Goal: Information Seeking & Learning: Learn about a topic

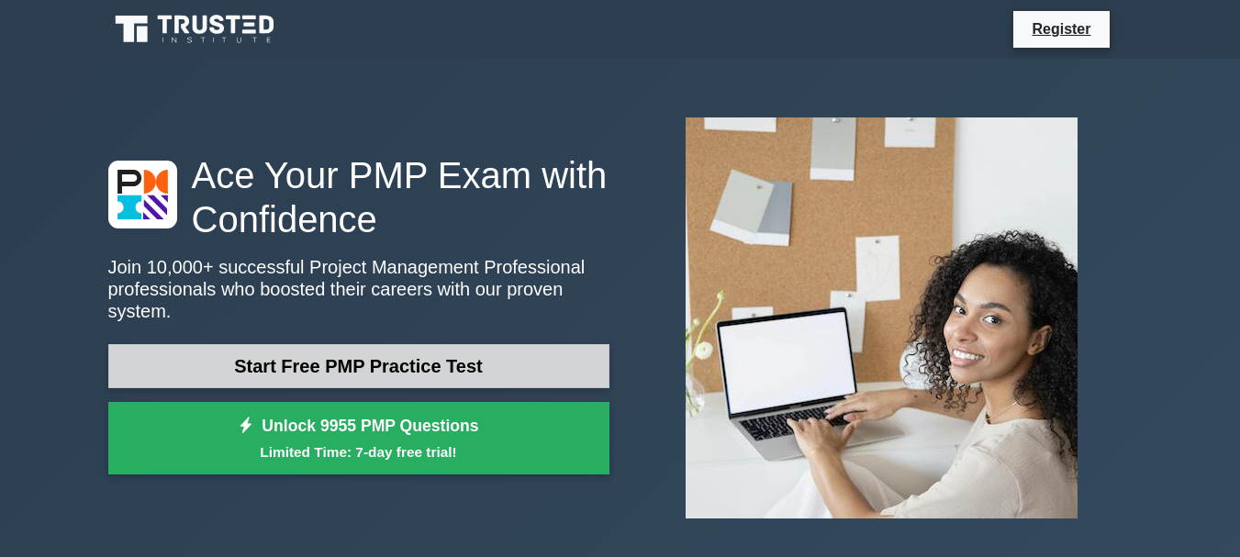
click at [420, 358] on link "Start Free PMP Practice Test" at bounding box center [358, 366] width 501 height 44
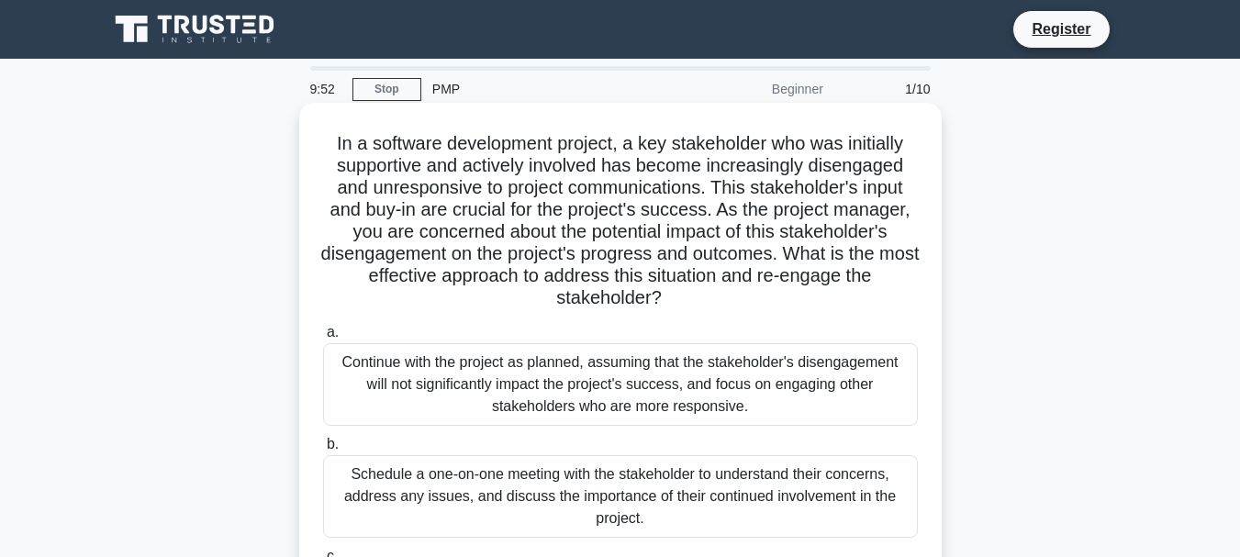
drag, startPoint x: 662, startPoint y: 304, endPoint x: 316, endPoint y: 147, distance: 379.9
click at [316, 147] on div "In a software development project, a key stakeholder who was initially supporti…" at bounding box center [621, 434] width 628 height 648
copy h5 "In a software development project, a key stakeholder who was initially supporti…"
click at [710, 322] on label "a. Continue with the project as planned, assuming that the stakeholder's diseng…" at bounding box center [620, 373] width 595 height 105
click at [323, 327] on input "a. Continue with the project as planned, assuming that the stakeholder's diseng…" at bounding box center [323, 333] width 0 height 12
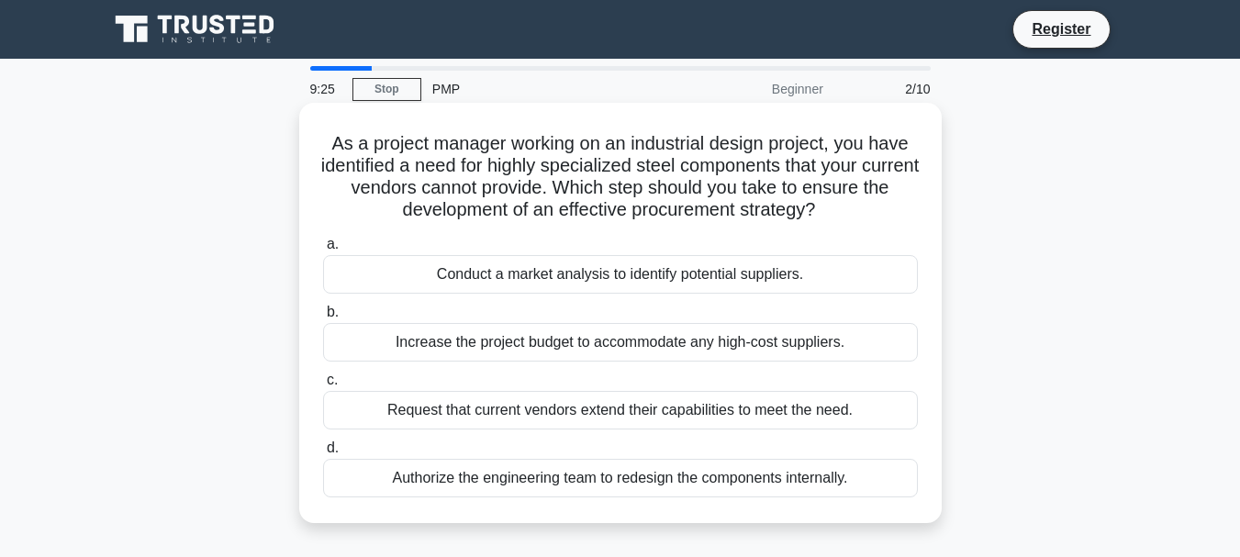
drag, startPoint x: 840, startPoint y: 213, endPoint x: 302, endPoint y: 135, distance: 543.4
click at [301, 134] on div "As a project manager working on an industrial design project, you have identifi…" at bounding box center [620, 313] width 642 height 420
copy h5 "As a project manager working on an industrial design project, you have identifi…"
drag, startPoint x: 885, startPoint y: 473, endPoint x: 317, endPoint y: 143, distance: 656.7
click at [317, 142] on div "As a project manager working on an industrial design project, you have identifi…" at bounding box center [621, 313] width 628 height 406
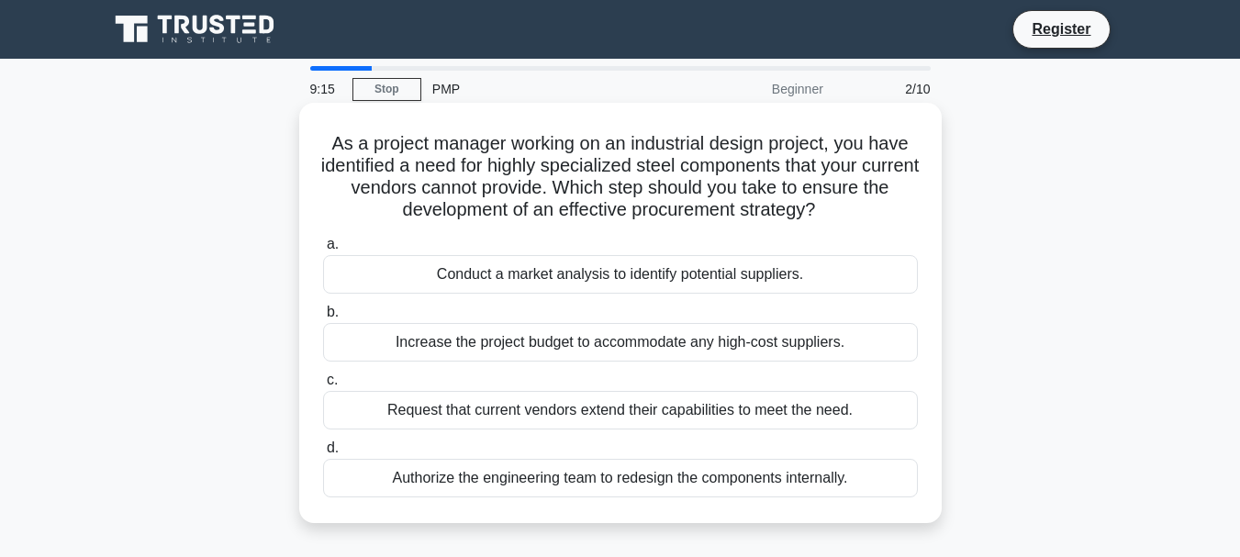
copy div "As a project manager working on an industrial design project, you have identifi…"
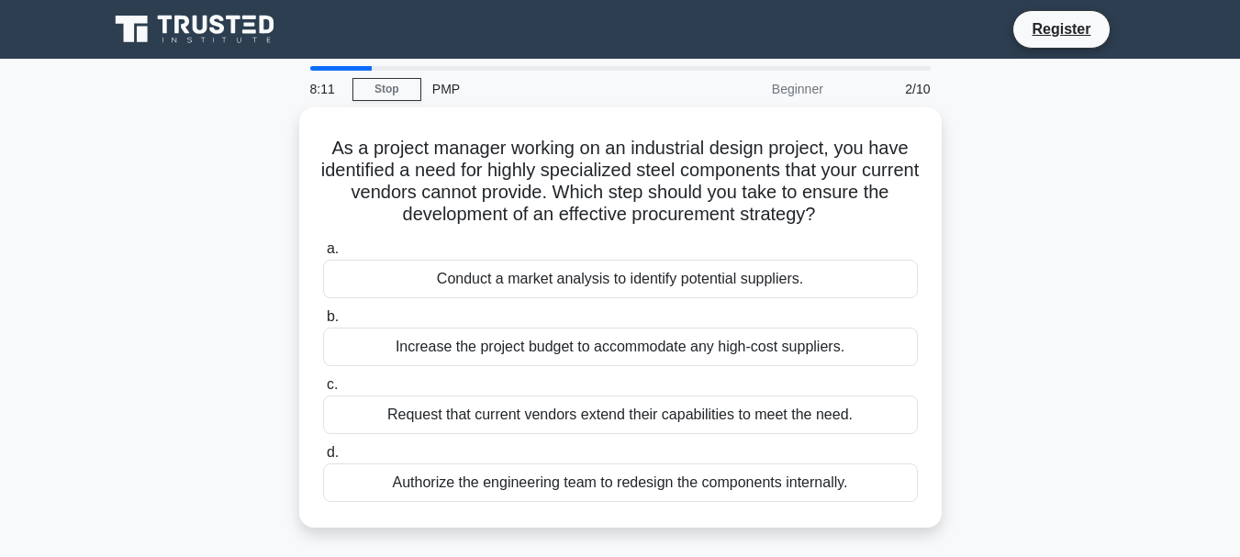
click at [234, 245] on div "As a project manager working on an industrial design project, you have identifi…" at bounding box center [620, 328] width 1046 height 442
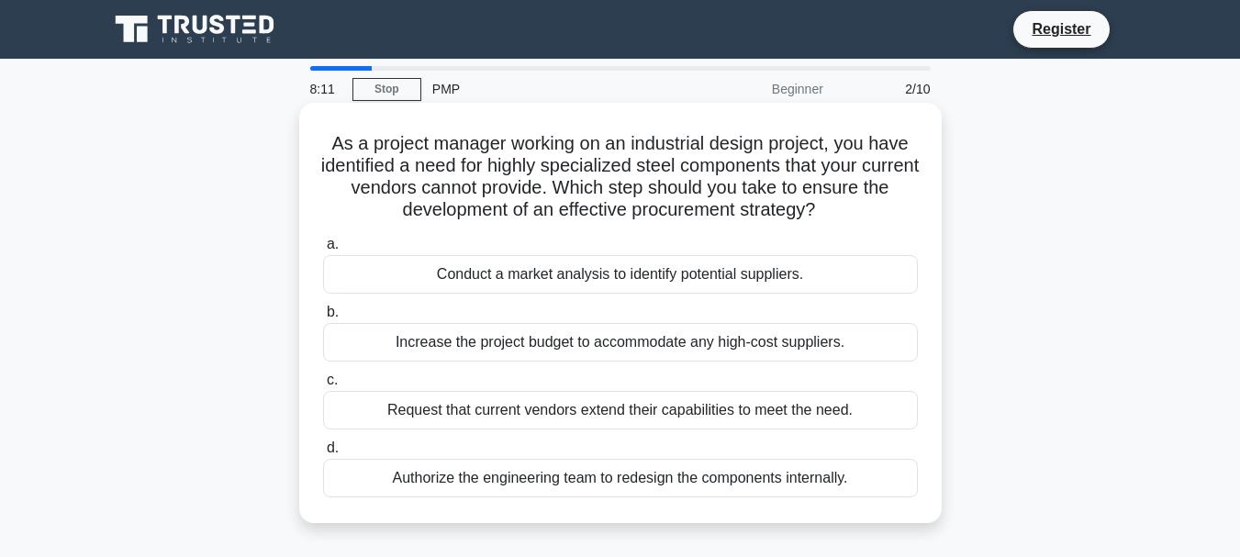
click at [396, 273] on div "Conduct a market analysis to identify potential suppliers." at bounding box center [620, 274] width 595 height 39
click at [323, 251] on input "a. Conduct a market analysis to identify potential suppliers." at bounding box center [323, 245] width 0 height 12
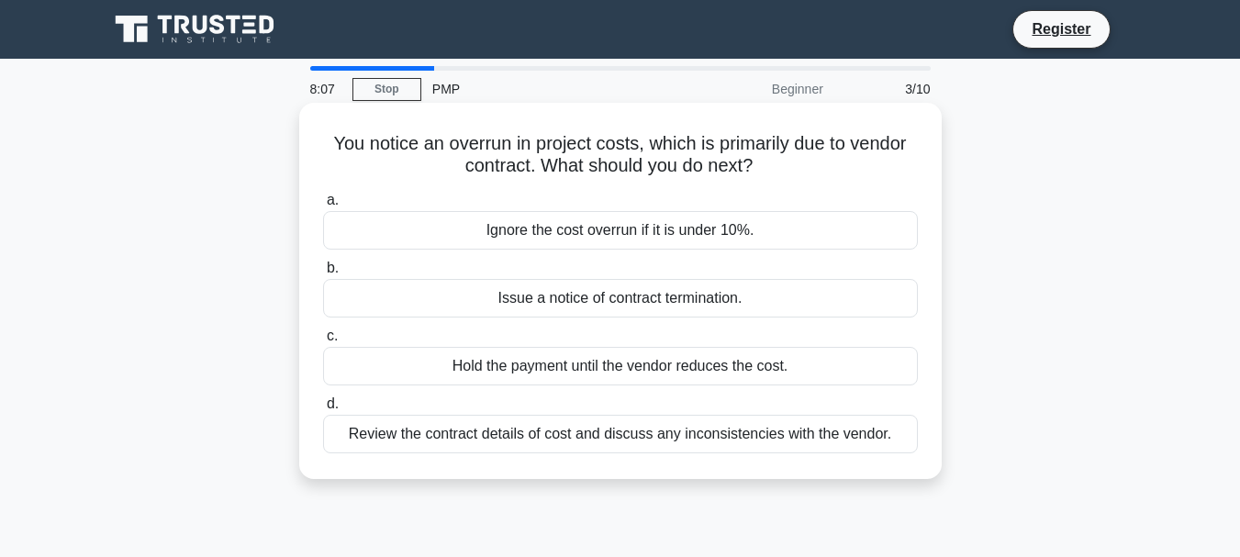
drag, startPoint x: 318, startPoint y: 144, endPoint x: 922, endPoint y: 430, distance: 667.9
click at [922, 430] on div "You notice an overrun in project costs, which is primarily due to vendor contra…" at bounding box center [621, 291] width 628 height 362
copy div "You notice an overrun in project costs, which is primarily due to vendor contra…"
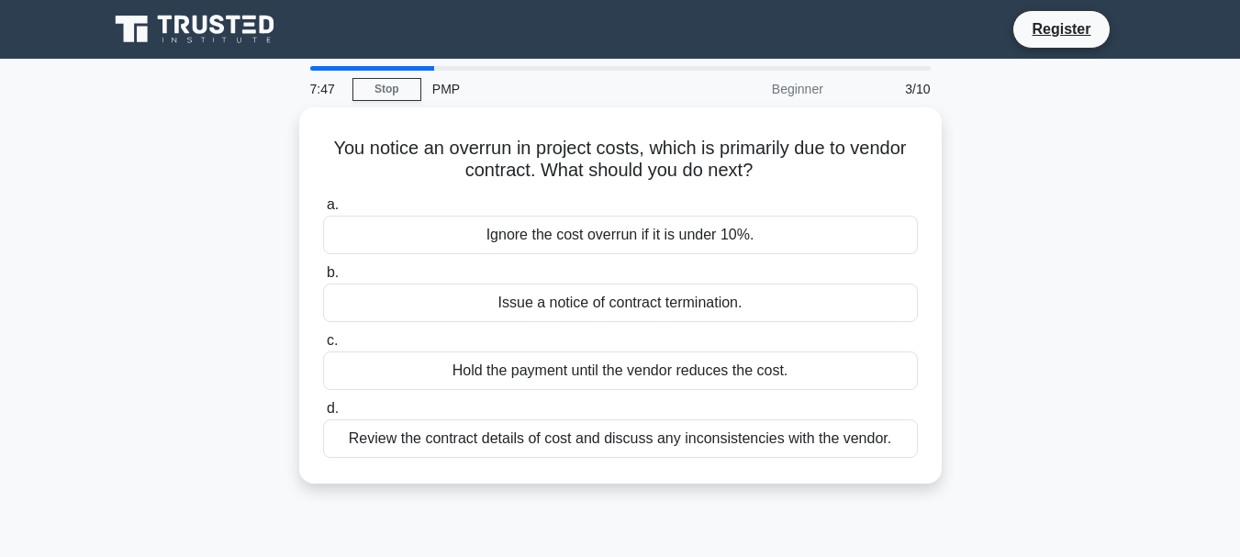
click at [1052, 131] on div "You notice an overrun in project costs, which is primarily due to vendor contra…" at bounding box center [620, 306] width 1046 height 398
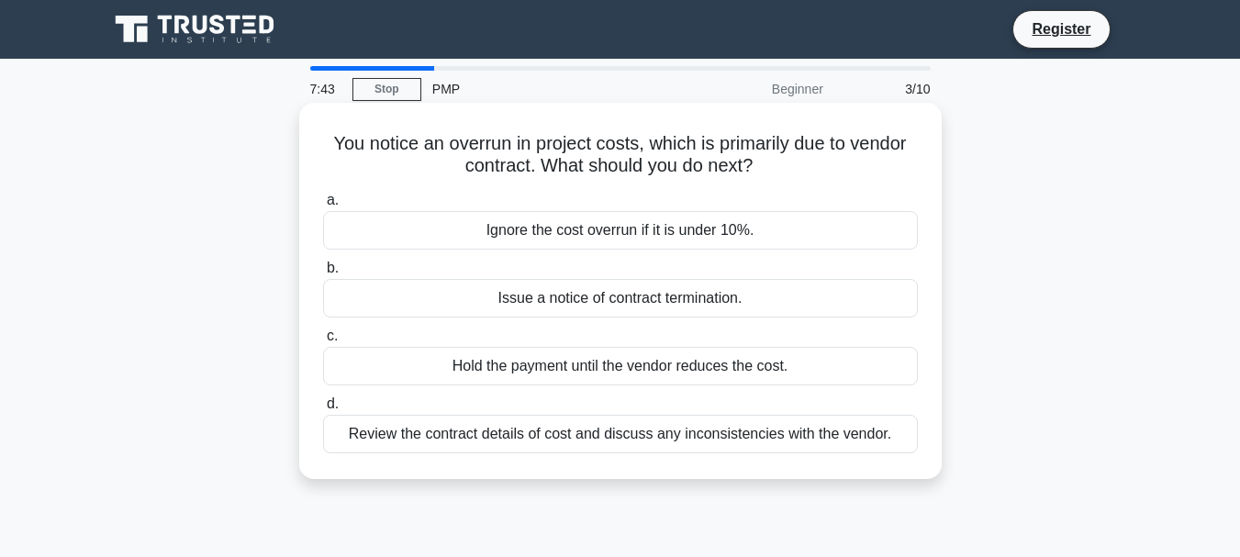
click at [547, 430] on div "Review the contract details of cost and discuss any inconsistencies with the ve…" at bounding box center [620, 434] width 595 height 39
click at [323, 410] on input "d. Review the contract details of cost and discuss any inconsistencies with the…" at bounding box center [323, 404] width 0 height 12
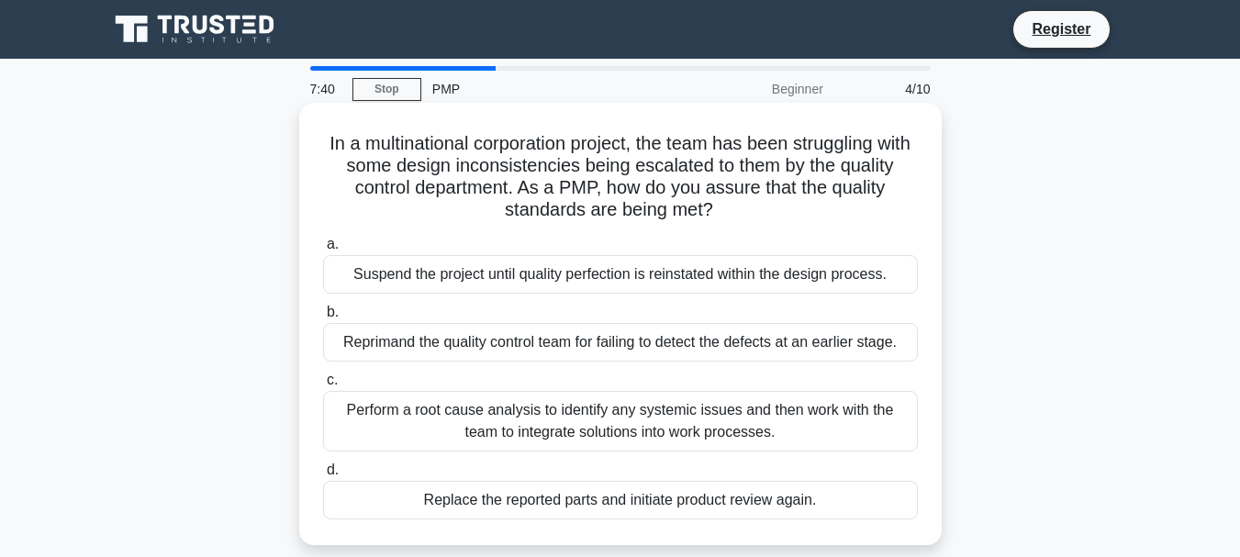
drag, startPoint x: 334, startPoint y: 139, endPoint x: 831, endPoint y: 493, distance: 610.1
click at [831, 493] on div "In a multinational corporation project, the team has been struggling with some …" at bounding box center [621, 324] width 628 height 428
copy div "In a multinational corporation project, the team has been struggling with some …"
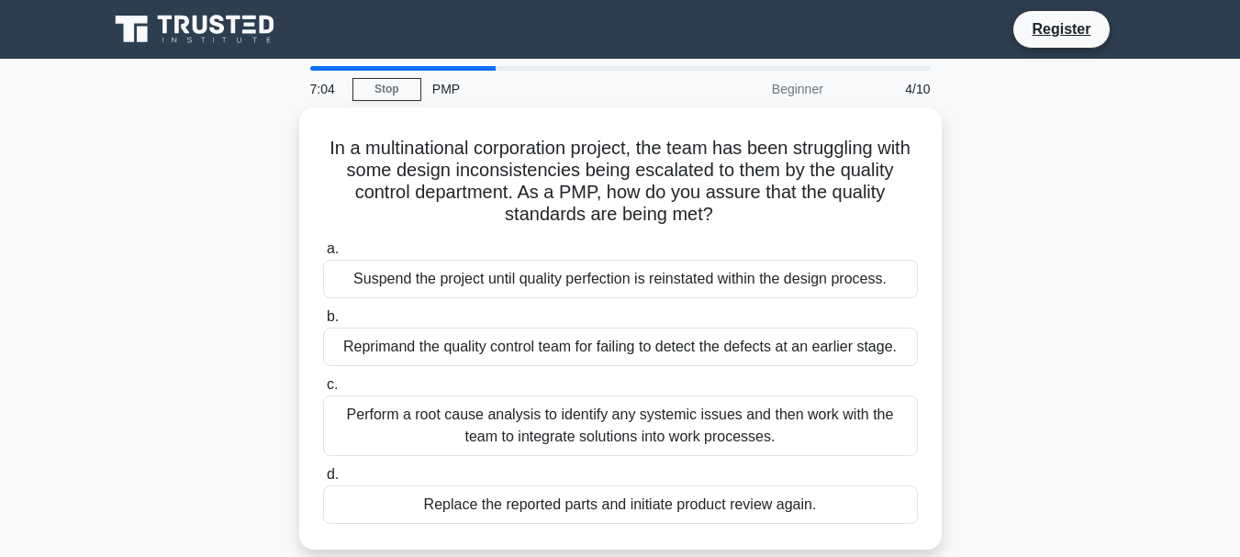
click at [1043, 88] on div "7:04 Stop PMP Beginner 4/10 In a multinational corporation project, the team ha…" at bounding box center [620, 525] width 1046 height 918
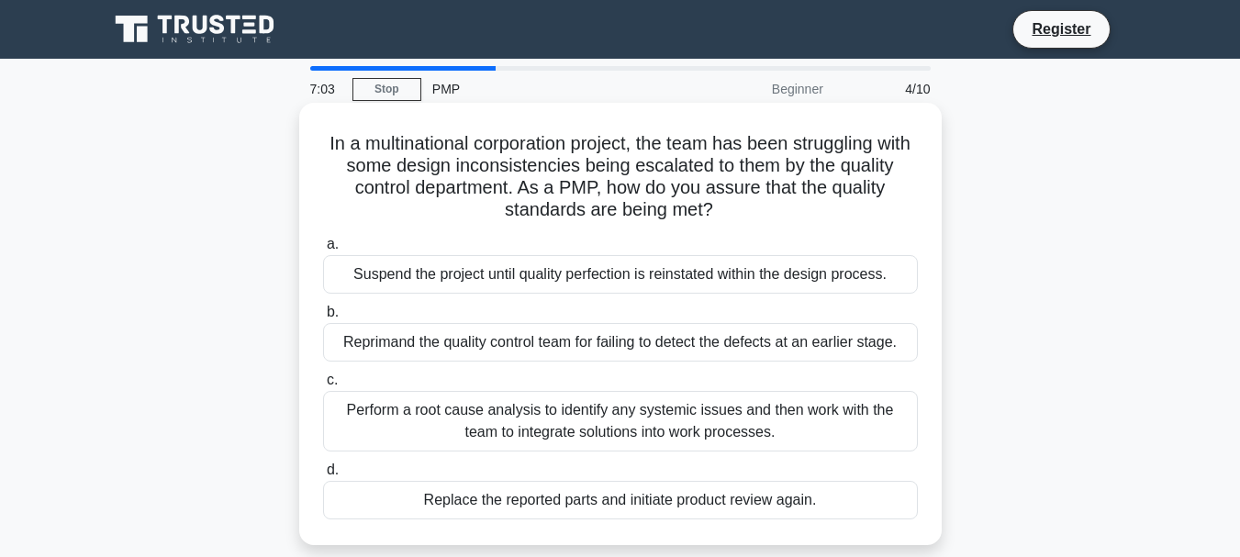
click at [537, 412] on div "Perform a root cause analysis to identify any systemic issues and then work wit…" at bounding box center [620, 421] width 595 height 61
click at [323, 386] on input "c. Perform a root cause analysis to identify any systemic issues and then work …" at bounding box center [323, 380] width 0 height 12
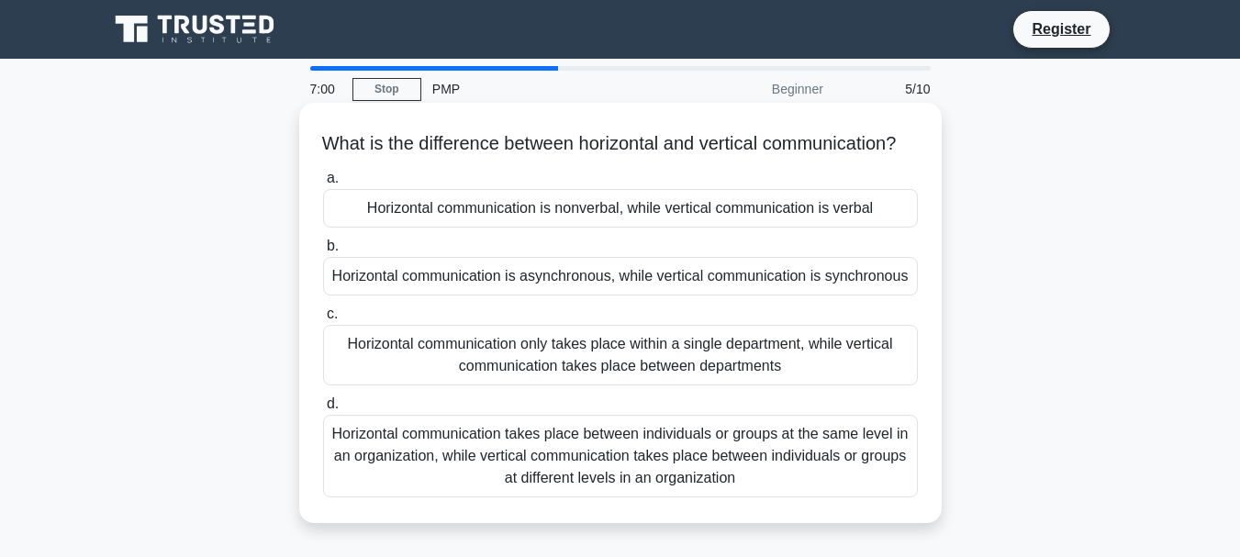
drag, startPoint x: 327, startPoint y: 139, endPoint x: 846, endPoint y: 502, distance: 634.0
click at [846, 502] on div "What is the difference between horizontal and vertical communication? .spinner_…" at bounding box center [621, 313] width 628 height 406
copy div "What is the difference between horizontal and vertical communication? .spinner_…"
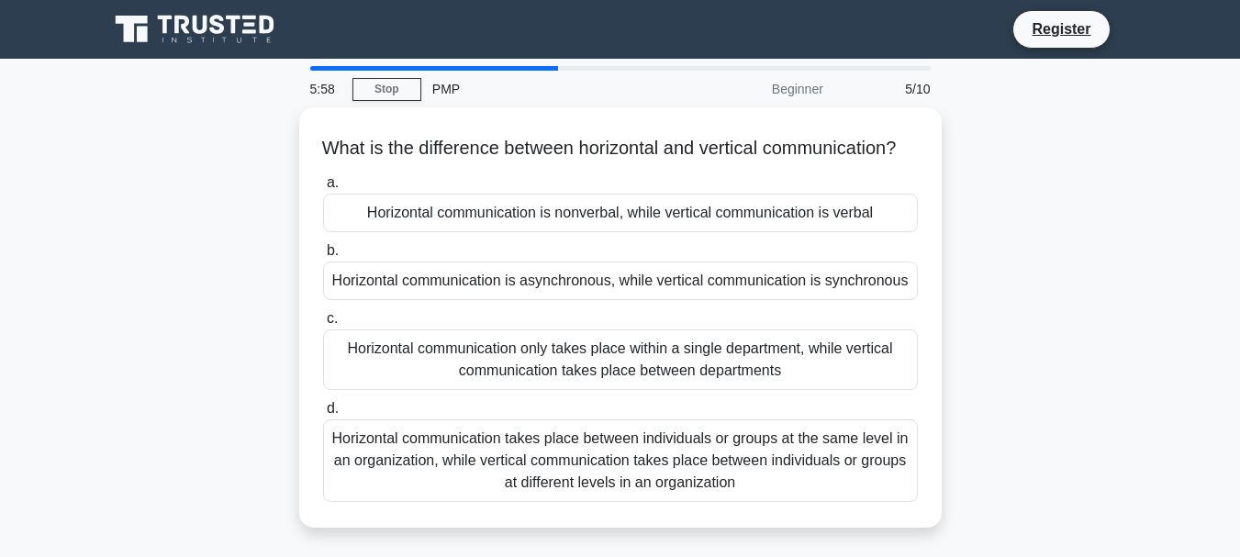
click at [1043, 144] on div "What is the difference between horizontal and vertical communication? .spinner_…" at bounding box center [620, 328] width 1046 height 442
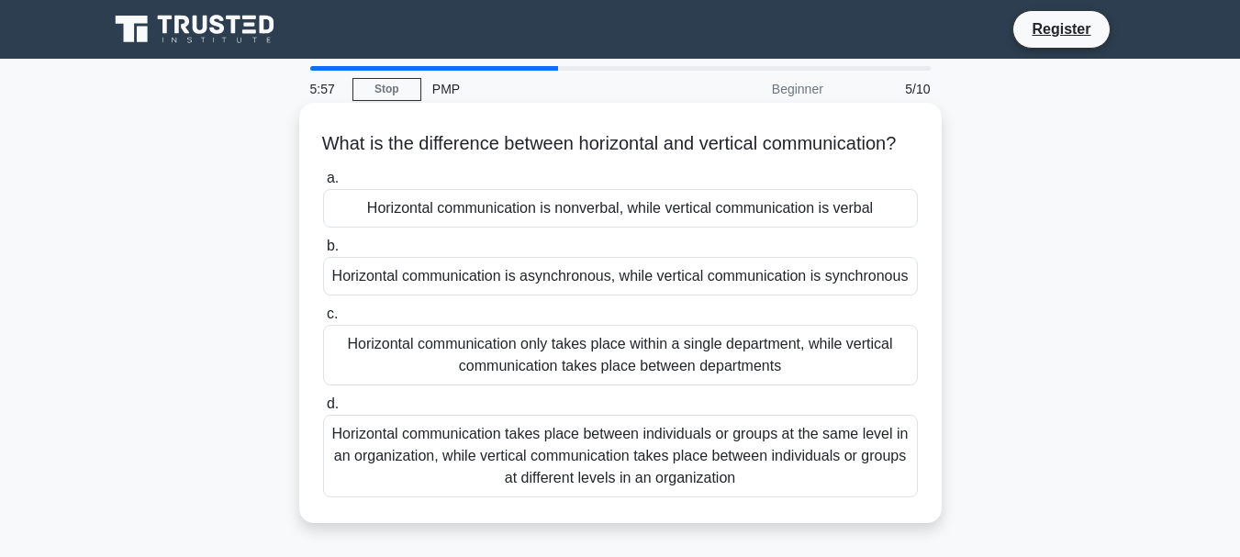
click at [564, 471] on div "Horizontal communication takes place between individuals or groups at the same …" at bounding box center [620, 456] width 595 height 83
click at [323, 410] on input "d. Horizontal communication takes place between individuals or groups at the sa…" at bounding box center [323, 404] width 0 height 12
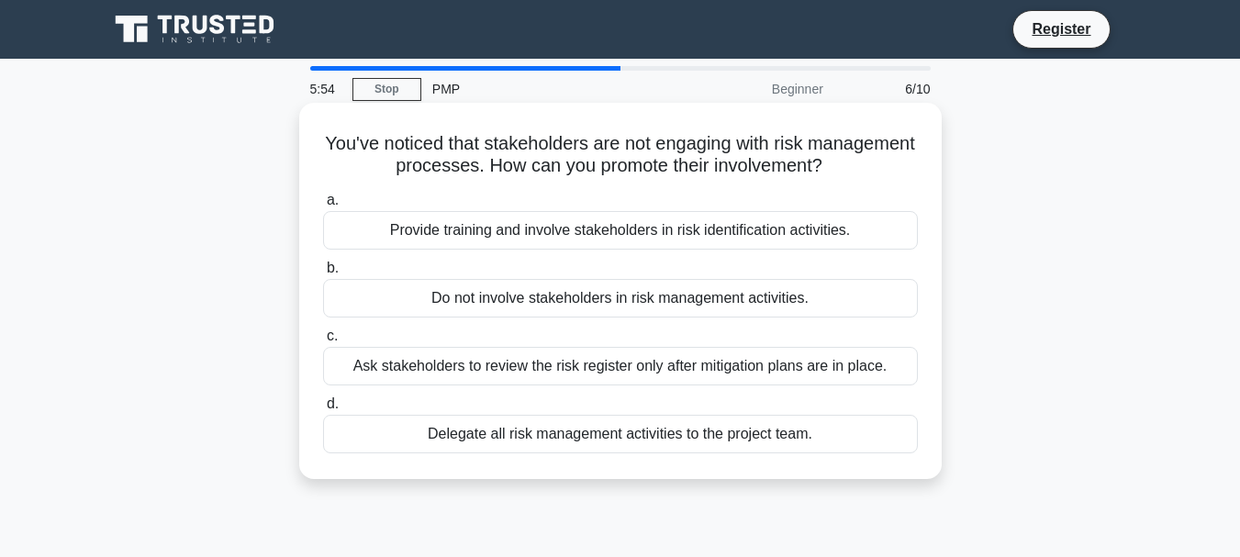
drag, startPoint x: 377, startPoint y: 151, endPoint x: 849, endPoint y: 448, distance: 557.6
click at [849, 448] on div "You've noticed that stakeholders are not engaging with risk management processe…" at bounding box center [621, 291] width 628 height 362
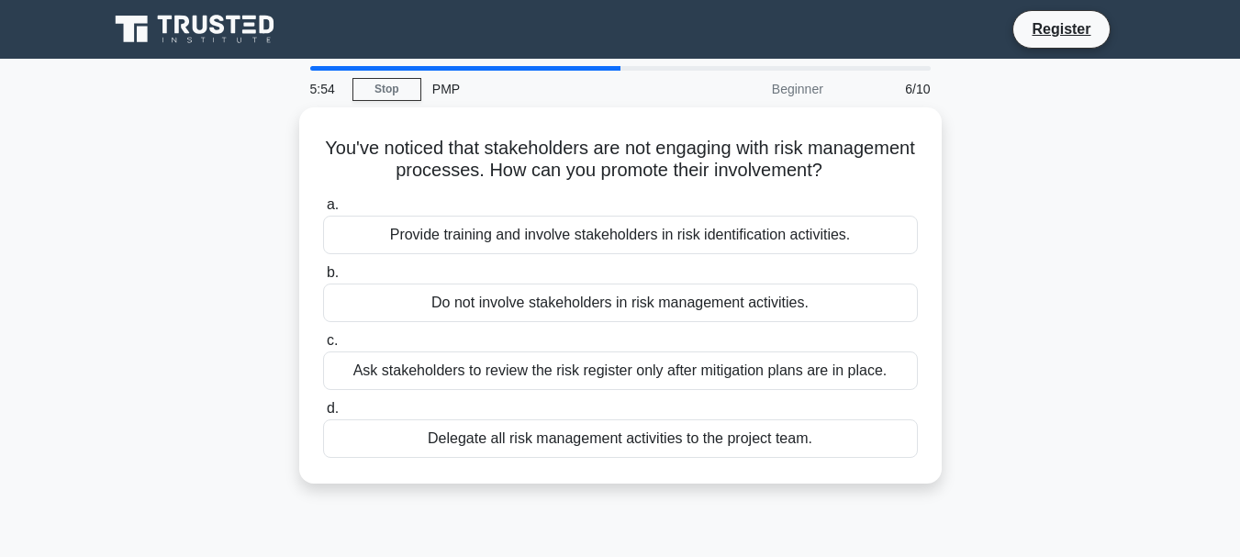
copy div "You've noticed that stakeholders are not engaging with risk management processe…"
click at [1039, 144] on div "You've noticed that stakeholders are not engaging with risk management processe…" at bounding box center [620, 306] width 1046 height 398
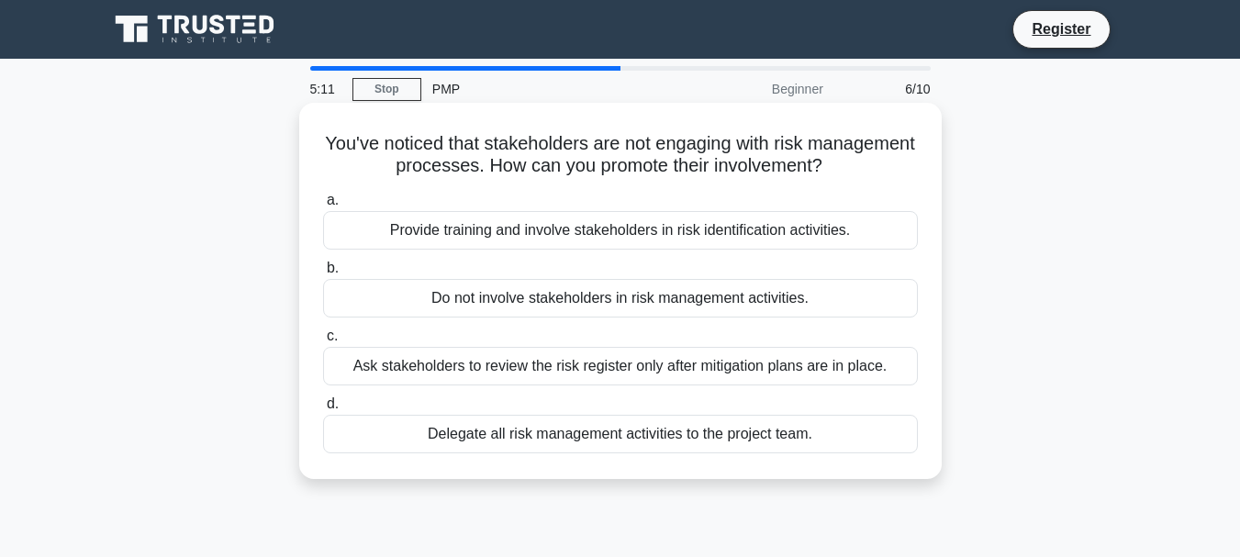
click at [803, 220] on div "Provide training and involve stakeholders in risk identification activities." at bounding box center [620, 230] width 595 height 39
click at [323, 206] on input "a. Provide training and involve stakeholders in risk identification activities." at bounding box center [323, 201] width 0 height 12
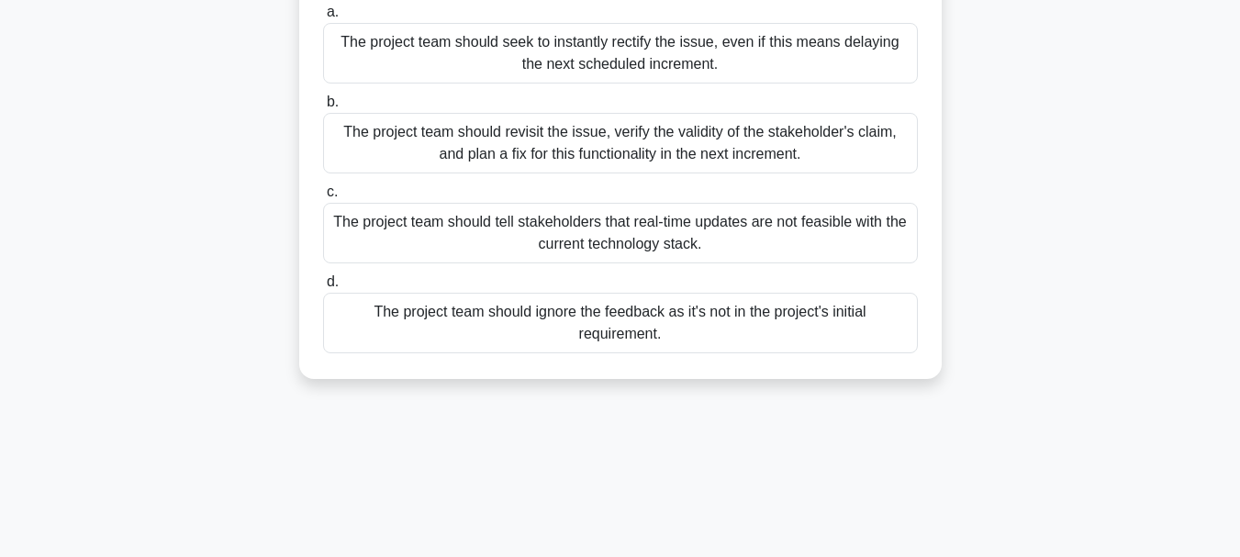
scroll to position [275, 0]
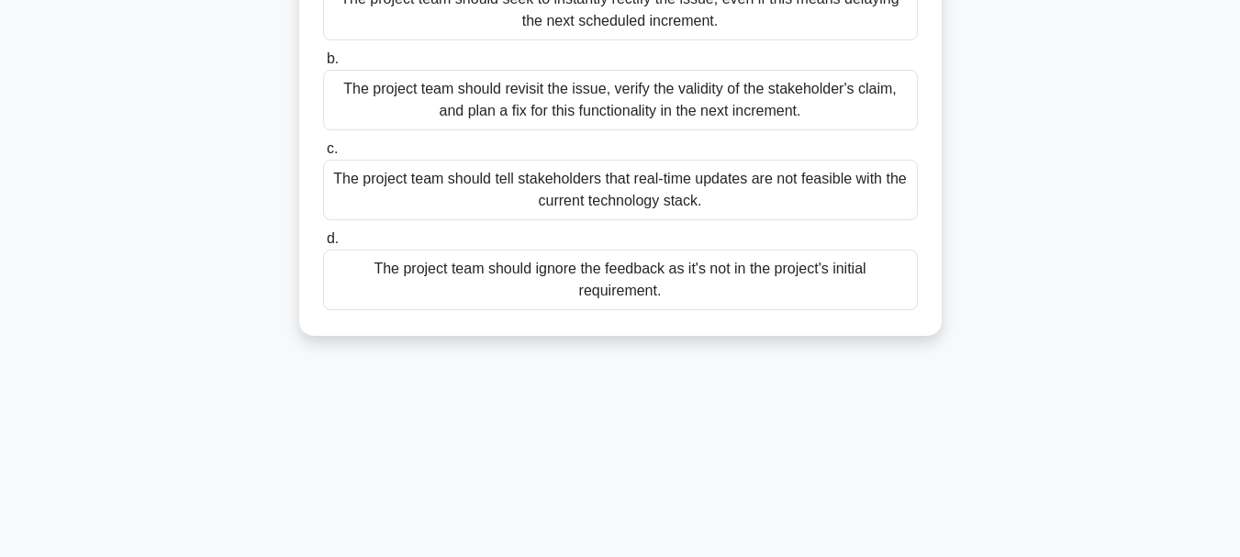
drag, startPoint x: 331, startPoint y: 146, endPoint x: 692, endPoint y: 319, distance: 400.2
click at [692, 319] on div "You're leading a project that follows an incremental delivery model for a wareh…" at bounding box center [621, 82] width 628 height 494
copy div "You're leading a project that follows an incremental delivery model for a wareh…"
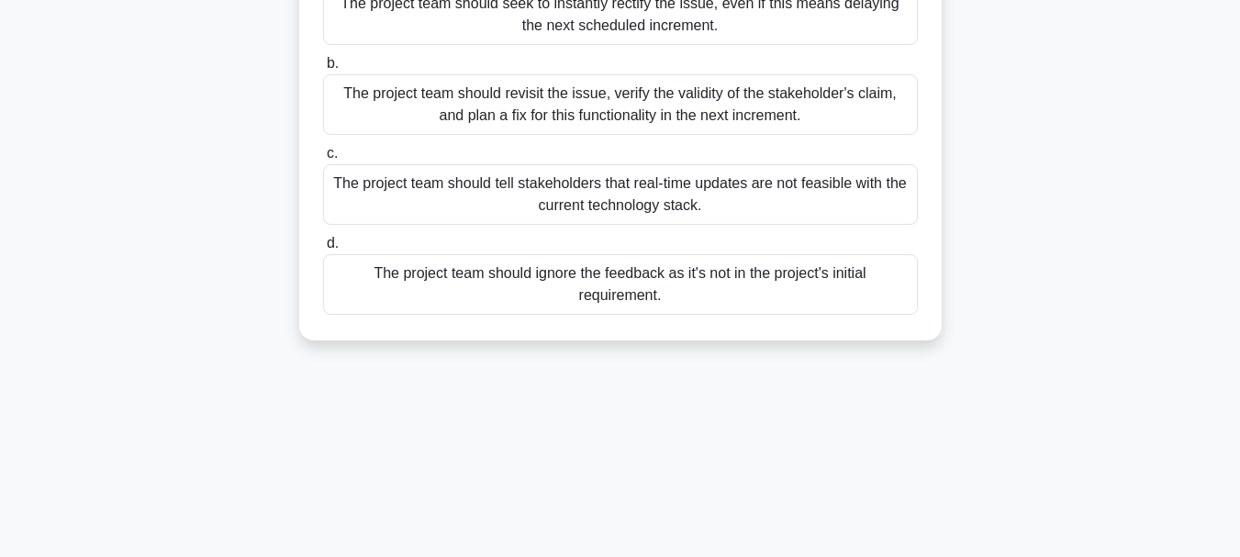
click at [1033, 53] on div "You're leading a project that follows an incremental delivery model for a wareh…" at bounding box center [620, 97] width 1046 height 530
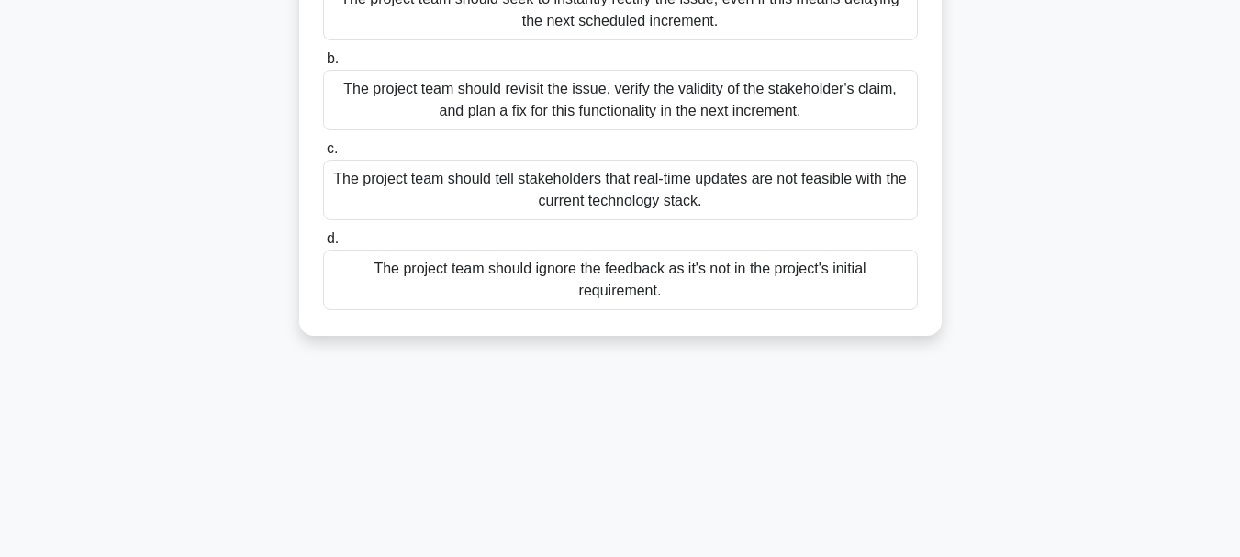
click at [843, 118] on div "The project team should revisit the issue, verify the validity of the stakehold…" at bounding box center [620, 100] width 595 height 61
click at [323, 65] on input "b. The project team should revisit the issue, verify the validity of the stakeh…" at bounding box center [323, 59] width 0 height 12
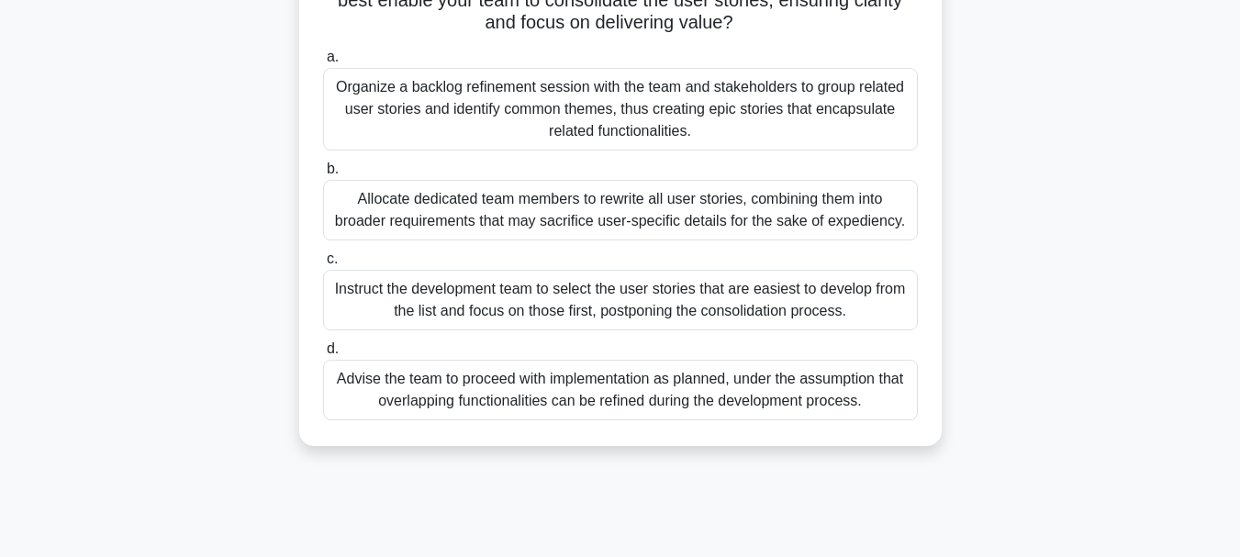
scroll to position [434, 0]
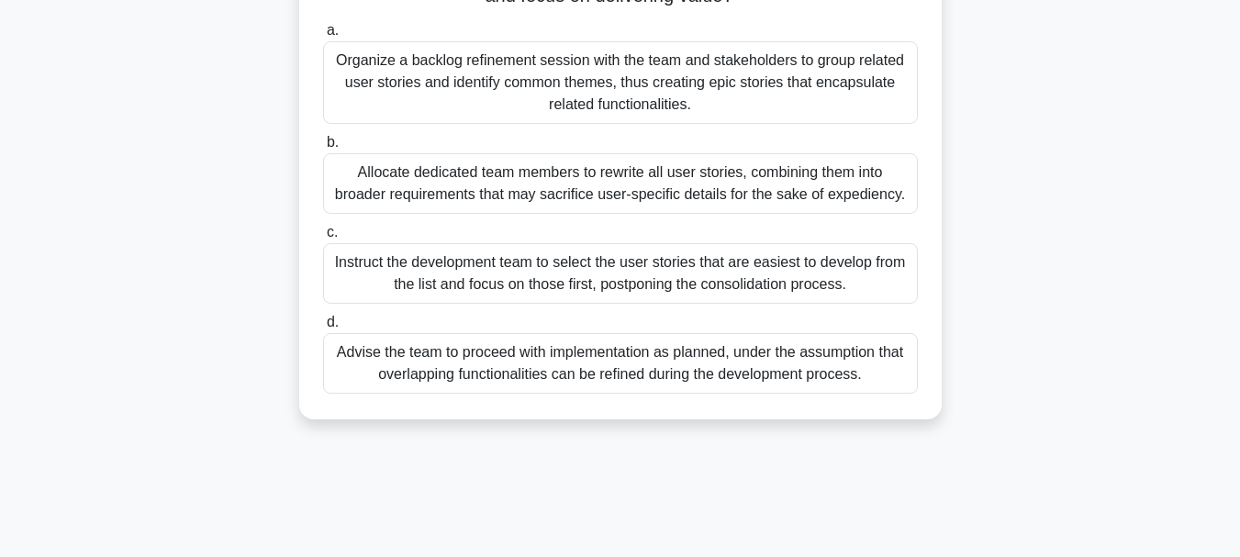
drag, startPoint x: 328, startPoint y: 140, endPoint x: 877, endPoint y: 400, distance: 608.0
click at [877, 400] on div "You're managing a large project aimed at enhancing an existing mobile applicati…" at bounding box center [621, 44] width 628 height 736
copy div "You're managing a large project aimed at enhancing an existing mobile applicati…"
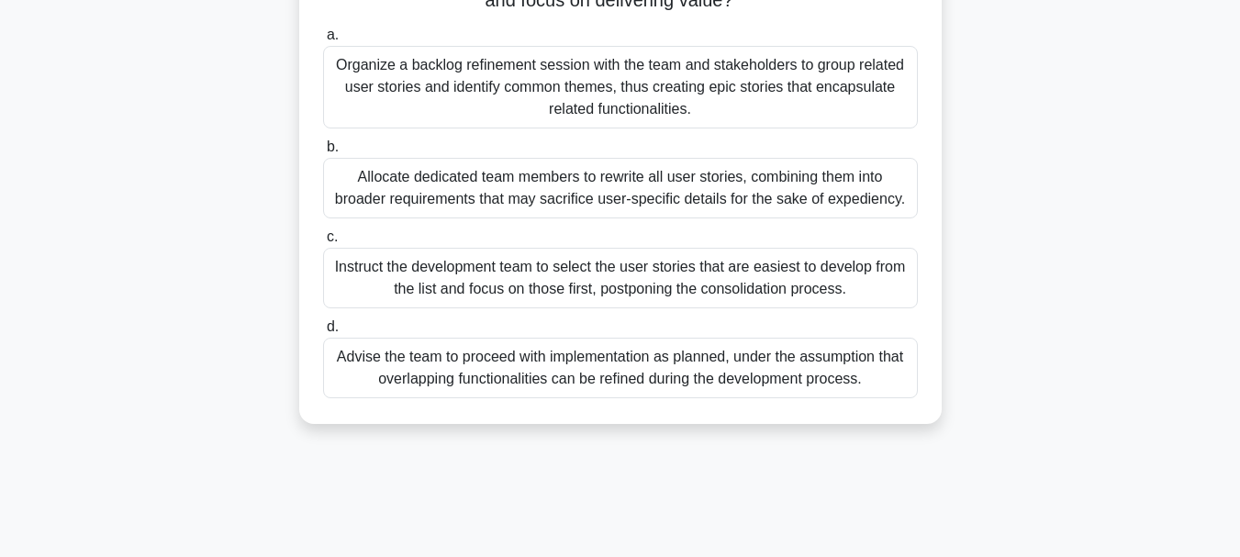
click at [1065, 55] on div ".spinner_0XTQ{transform-origin:center;animation:spinner_y6GP .75s linear infini…" at bounding box center [620, 59] width 1046 height 773
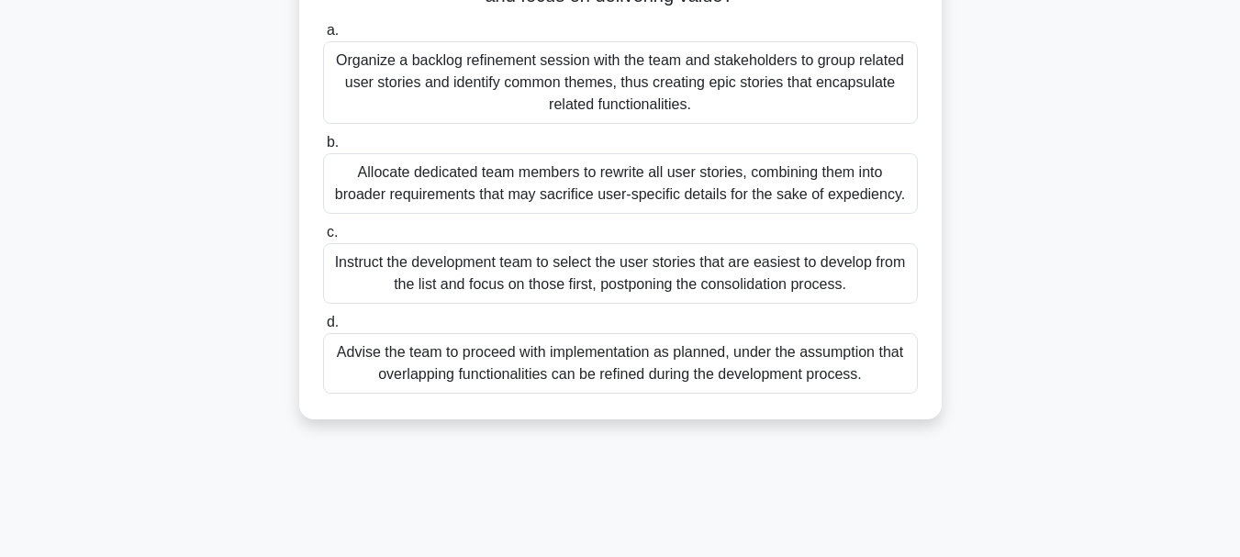
click at [861, 104] on div "Organize a backlog refinement session with the team and stakeholders to group r…" at bounding box center [620, 82] width 595 height 83
click at [323, 37] on input "a. Organize a backlog refinement session with the team and stakeholders to grou…" at bounding box center [323, 31] width 0 height 12
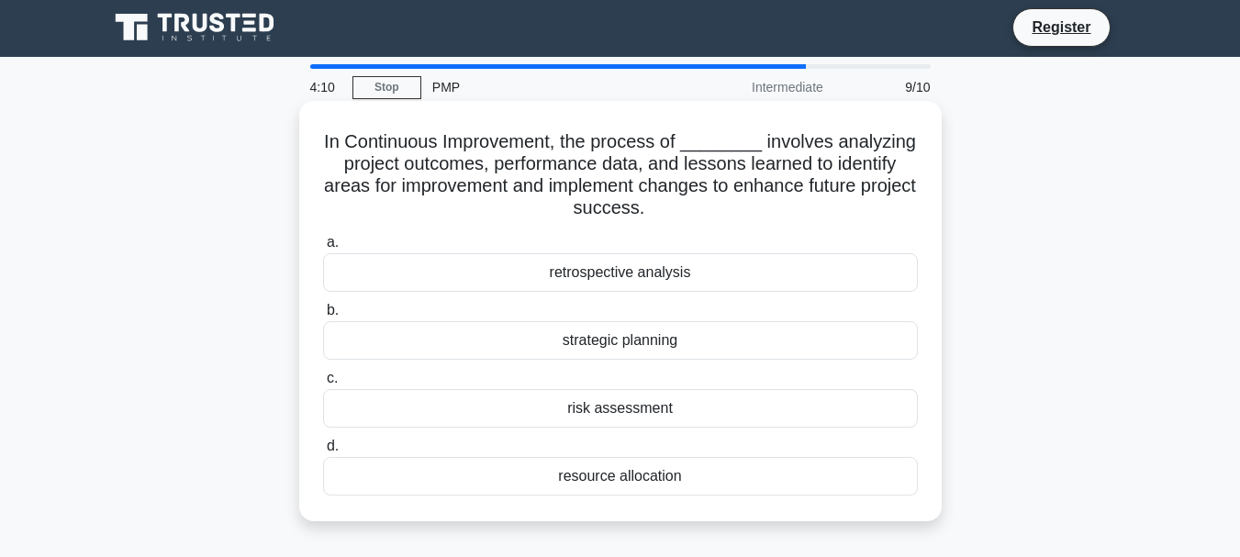
scroll to position [0, 0]
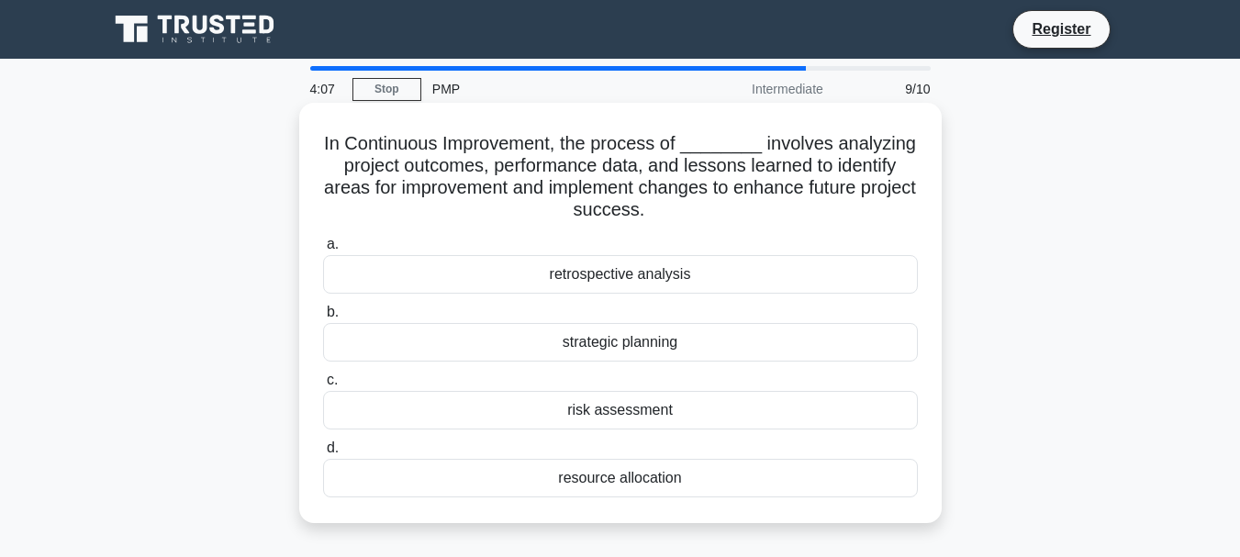
drag, startPoint x: 325, startPoint y: 143, endPoint x: 735, endPoint y: 473, distance: 526.2
click at [735, 473] on div "In Continuous Improvement, the process of ________ involves analyzing project o…" at bounding box center [621, 313] width 628 height 406
copy div "In Continuous Improvement, the process of ________ involves analyzing project o…"
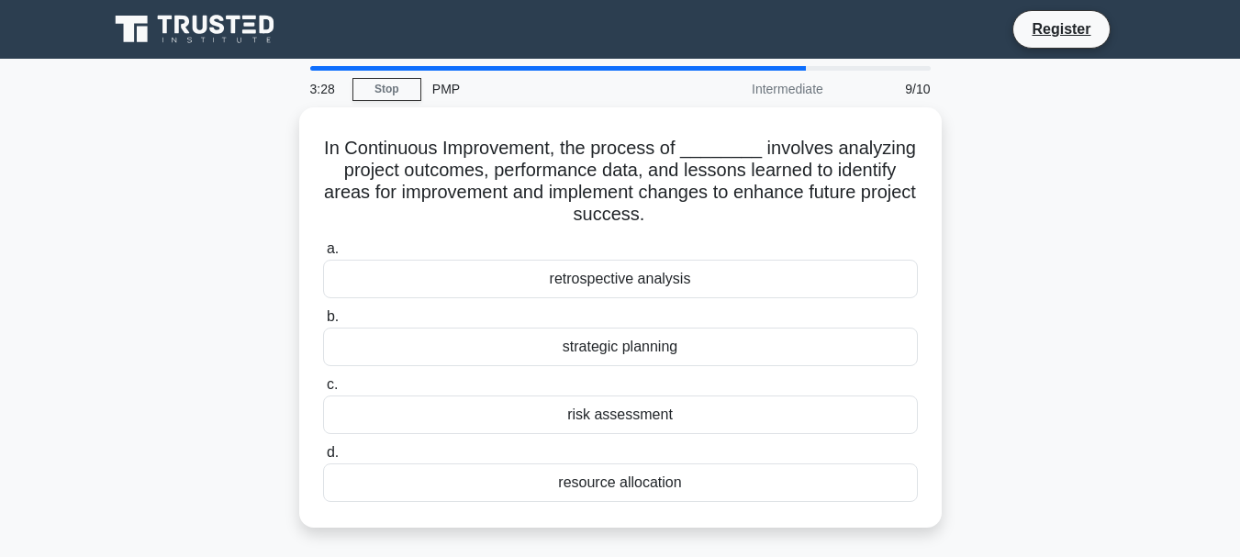
click at [1069, 160] on div "In Continuous Improvement, the process of ________ involves analyzing project o…" at bounding box center [620, 328] width 1046 height 442
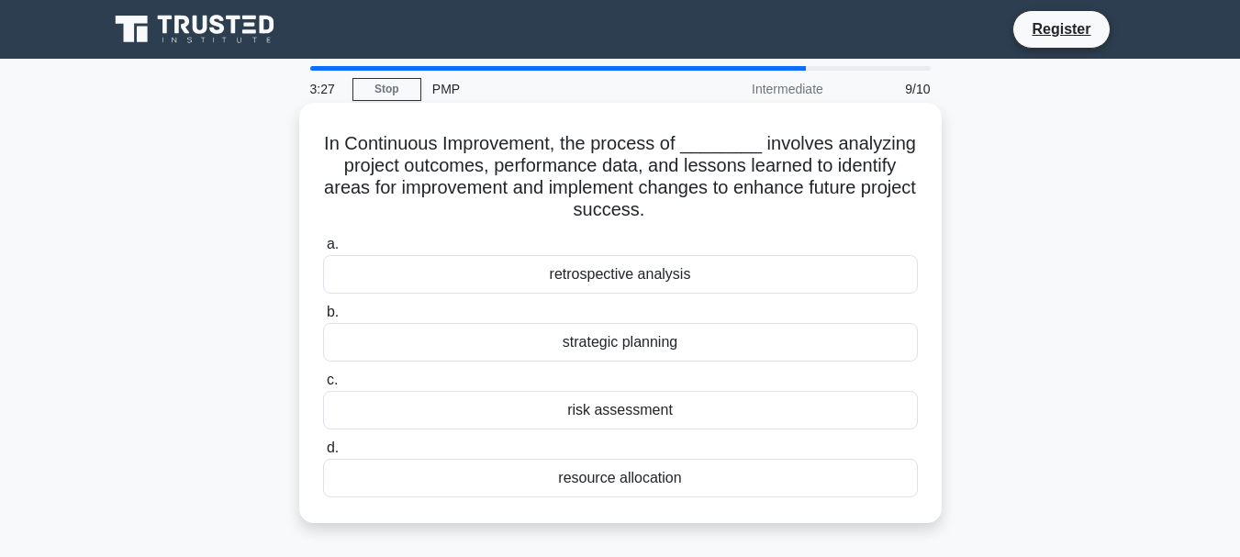
click at [814, 264] on div "retrospective analysis" at bounding box center [620, 274] width 595 height 39
click at [323, 251] on input "a. retrospective analysis" at bounding box center [323, 245] width 0 height 12
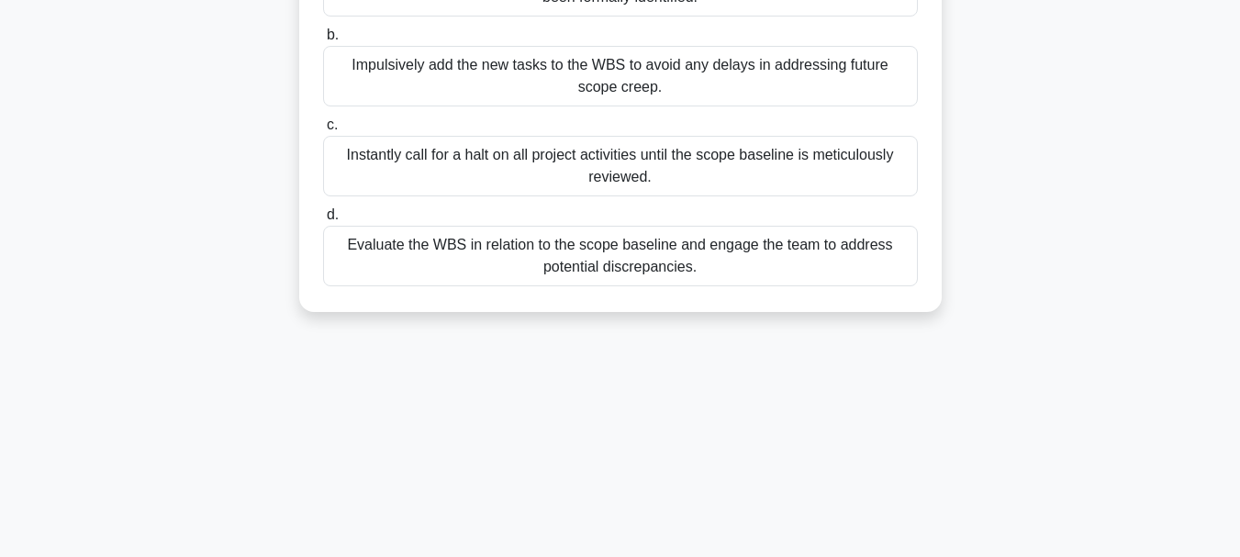
scroll to position [434, 0]
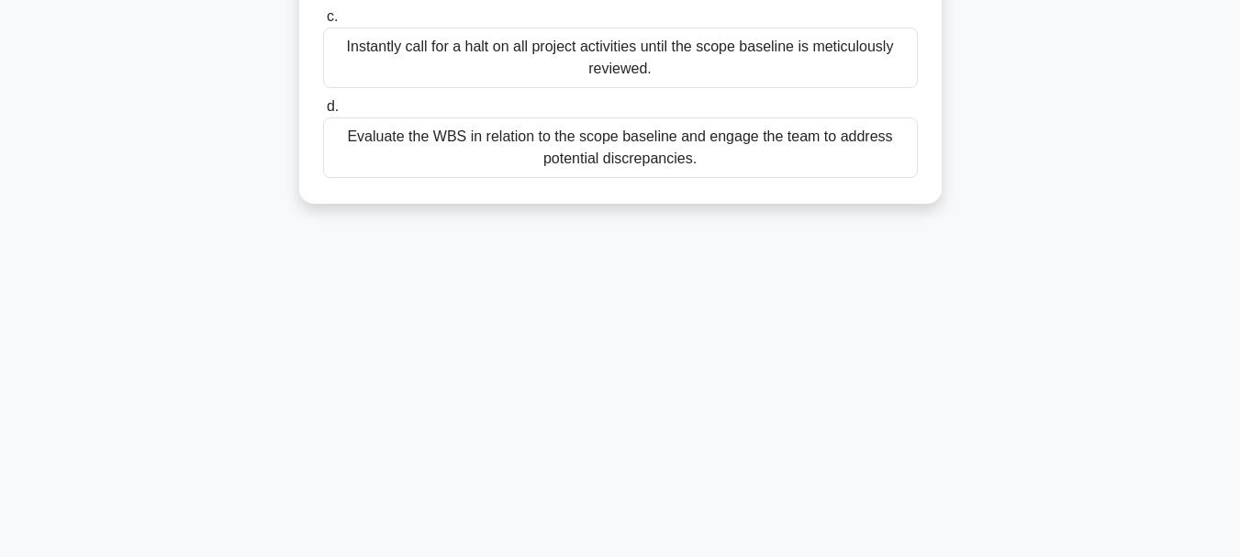
drag, startPoint x: 350, startPoint y: 142, endPoint x: 793, endPoint y: 202, distance: 447.3
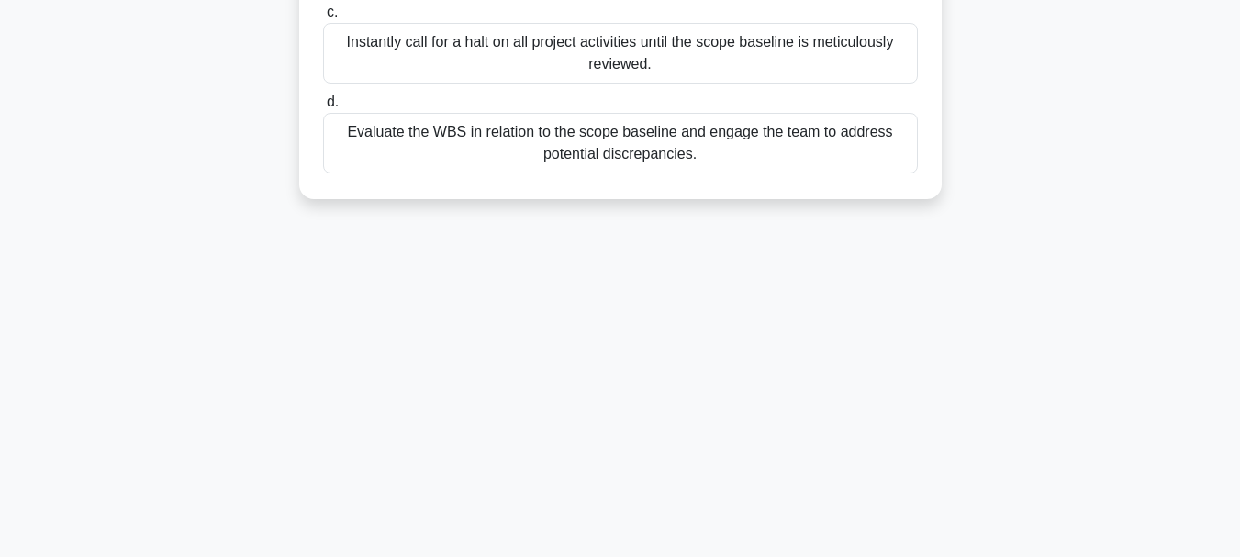
click at [834, 150] on div "Evaluate the WBS in relation to the scope baseline and engage the team to addre…" at bounding box center [620, 143] width 595 height 61
click at [323, 108] on input "d. Evaluate the WBS in relation to the scope baseline and engage the team to ad…" at bounding box center [323, 102] width 0 height 12
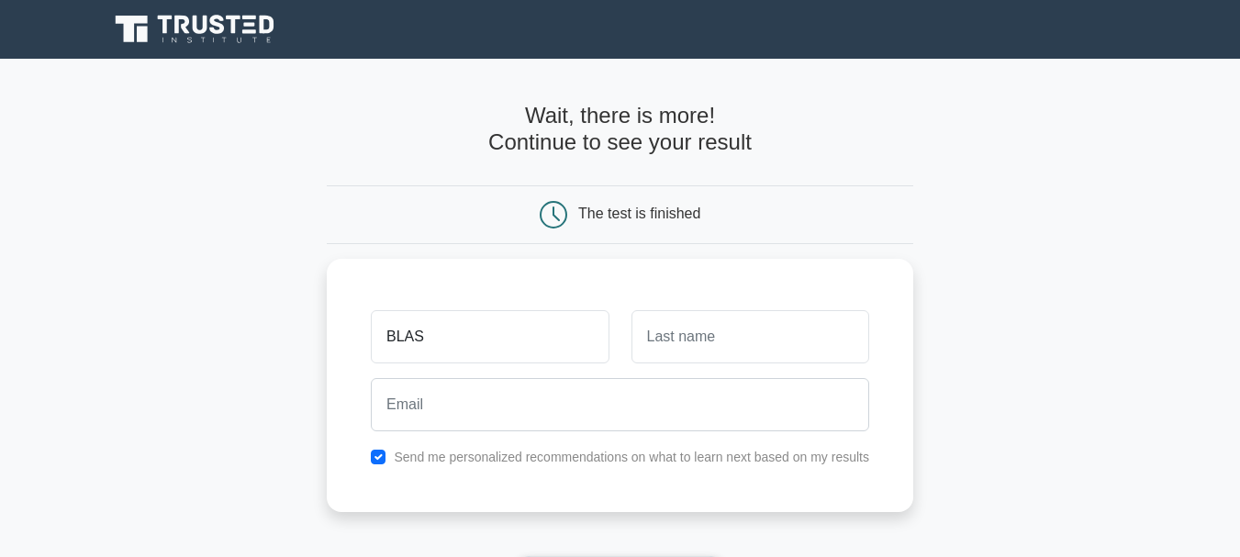
type input "BLAS"
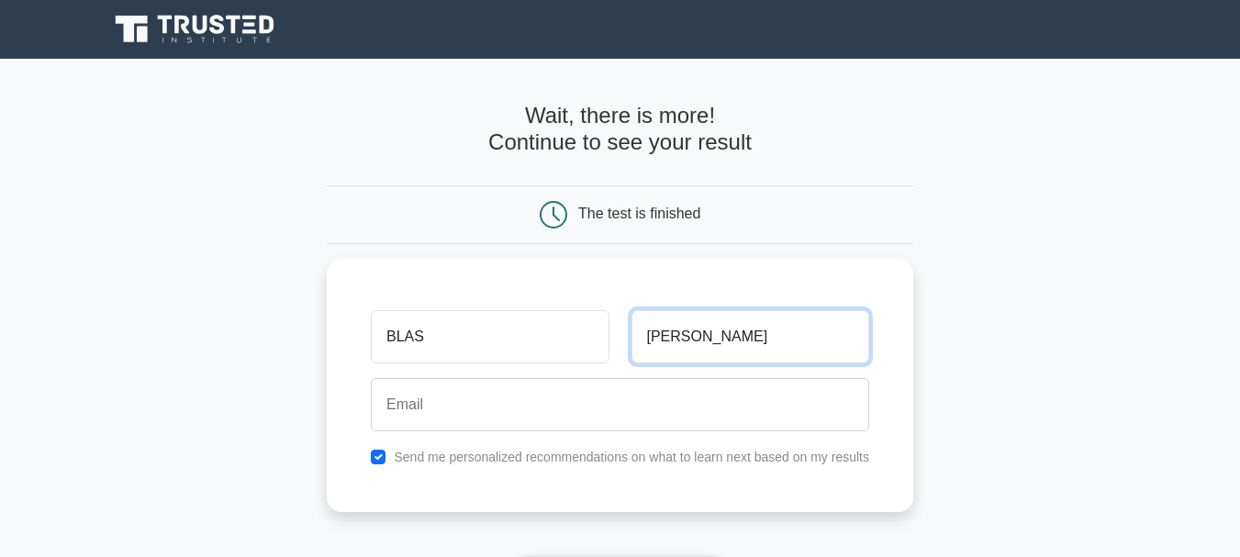
type input "[PERSON_NAME]"
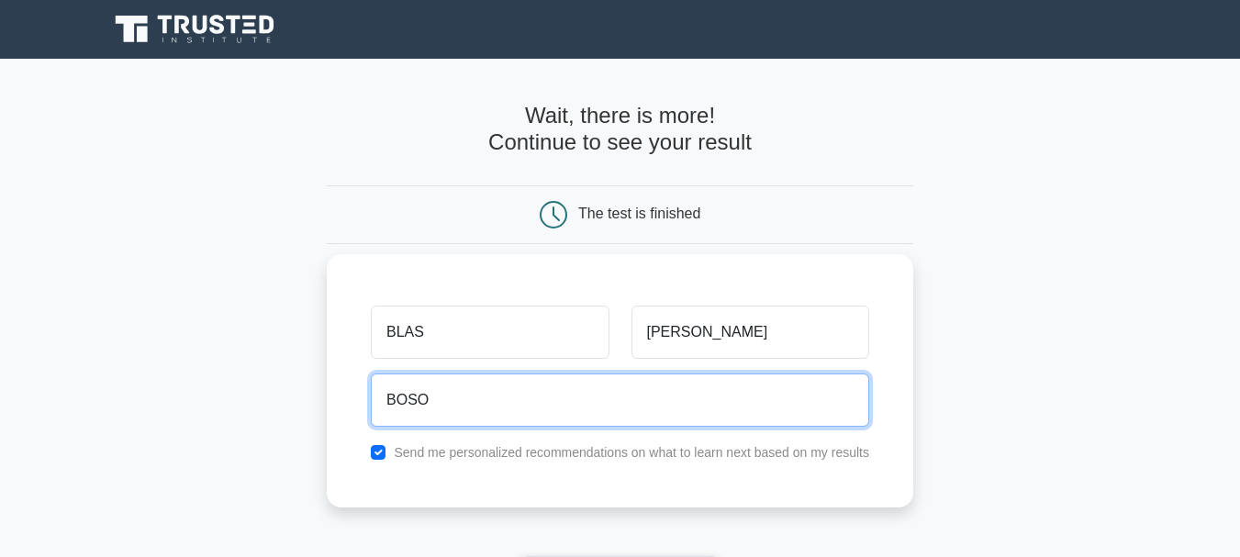
type input "bosorio.t17@gmail.com"
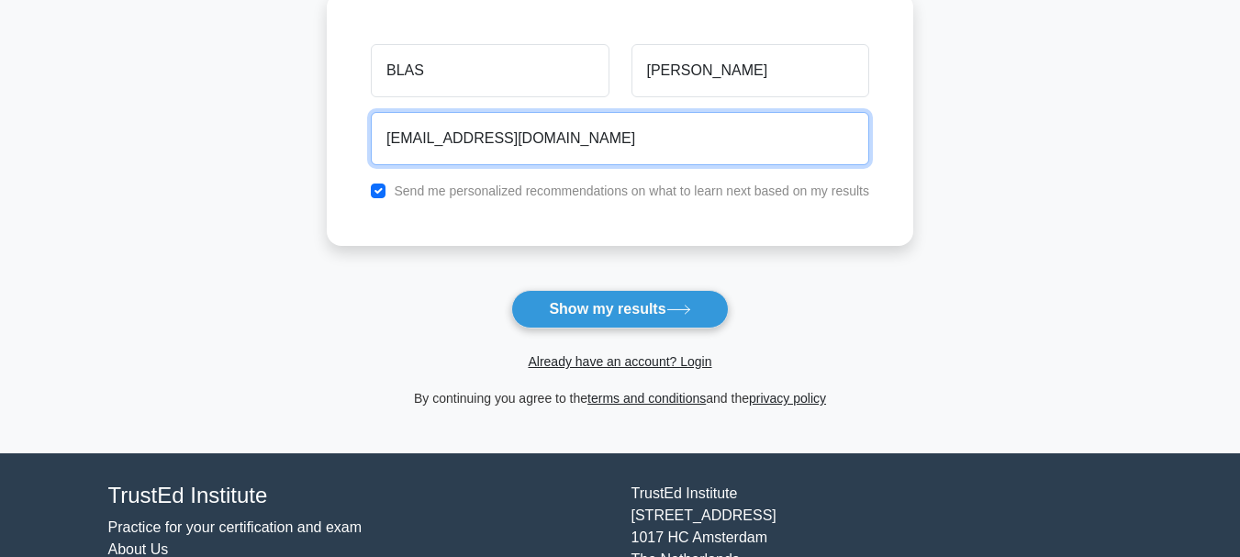
scroll to position [275, 0]
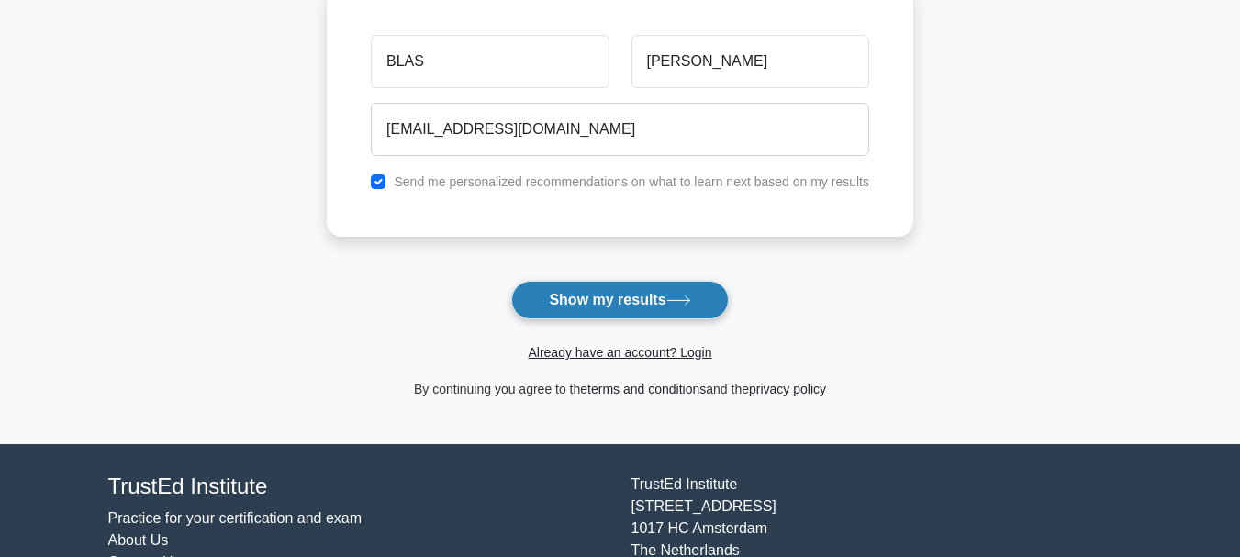
click at [620, 304] on button "Show my results" at bounding box center [619, 300] width 217 height 39
